Goal: Task Accomplishment & Management: Use online tool/utility

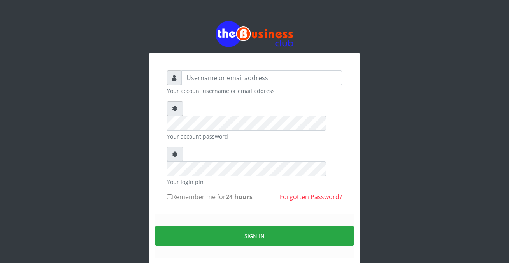
click at [185, 178] on form "Your account username or email address Your account password Your login pin Rem…" at bounding box center [254, 173] width 175 height 206
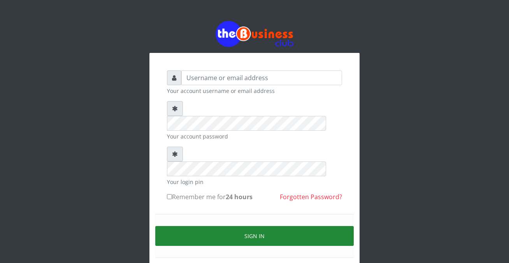
click at [258, 226] on button "Sign in" at bounding box center [254, 236] width 198 height 20
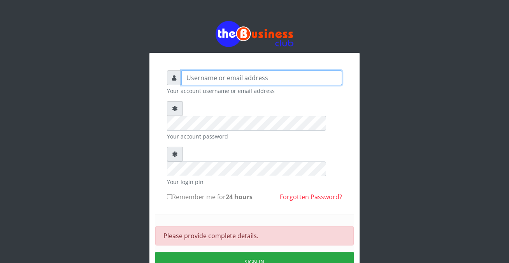
click at [187, 75] on input "text" at bounding box center [261, 77] width 161 height 15
type input "siesther"
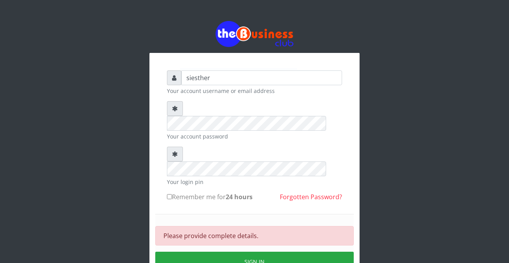
click at [175, 214] on div "Please provide complete details. Sign in" at bounding box center [254, 249] width 198 height 70
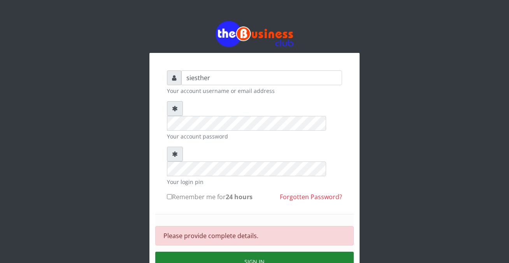
click at [270, 252] on button "Sign in" at bounding box center [254, 262] width 198 height 20
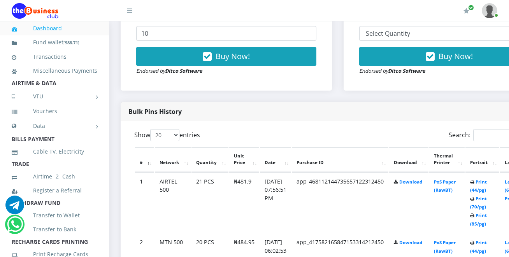
scroll to position [327, 0]
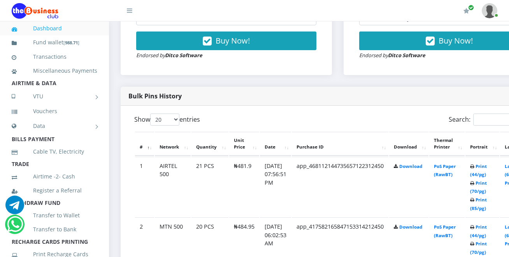
click at [486, 196] on td "Print (44/pg) Print (70/pg) Print (85/pg)" at bounding box center [482, 187] width 34 height 60
click at [487, 194] on link "Print (70/pg)" at bounding box center [478, 187] width 17 height 14
